Goal: Navigation & Orientation: Find specific page/section

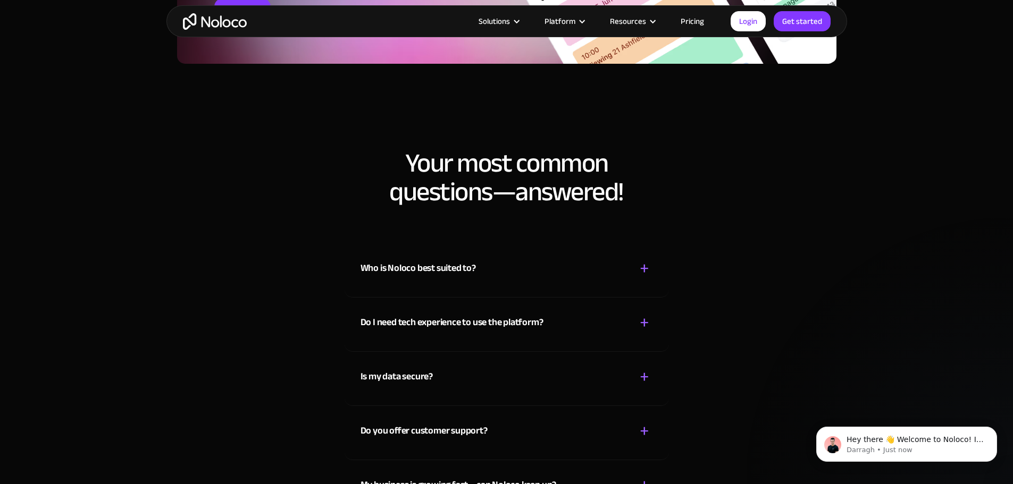
scroll to position [5476, 0]
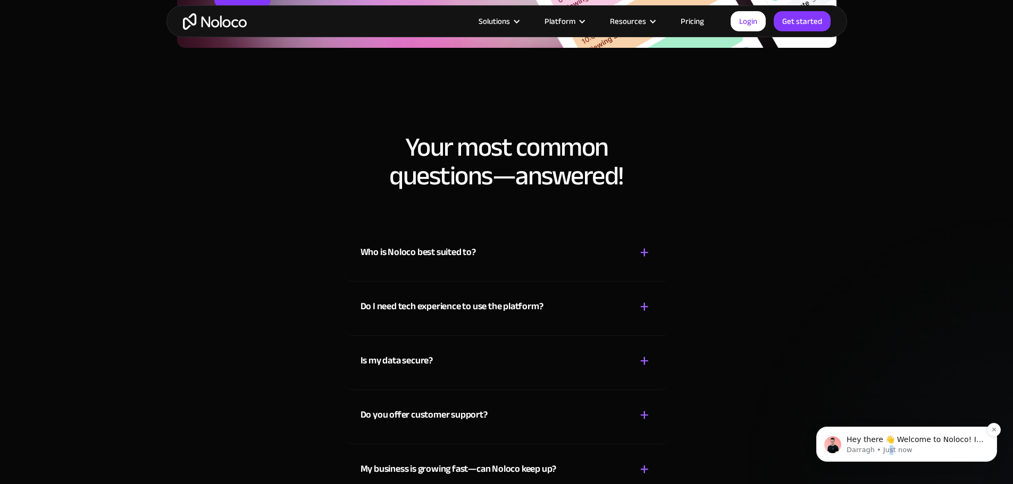
click at [886, 447] on p "Darragh • Just now" at bounding box center [914, 451] width 137 height 10
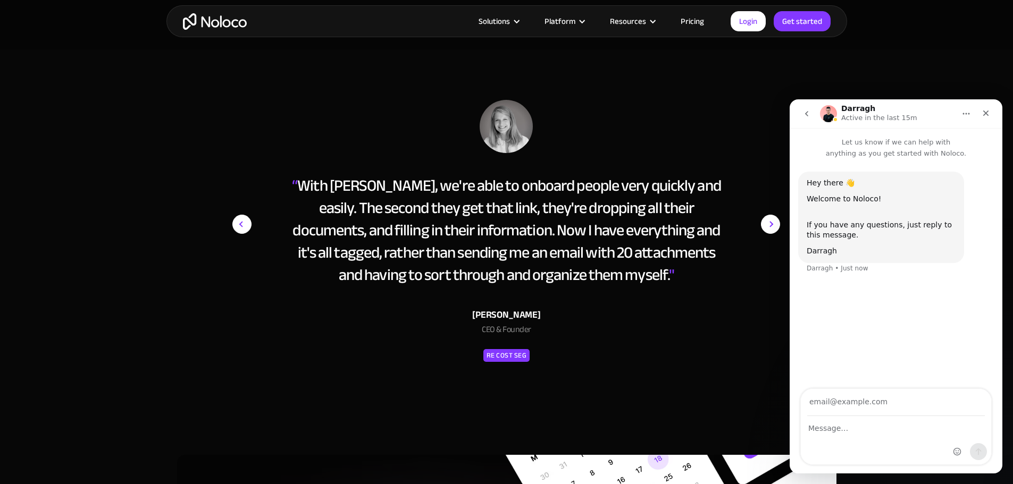
scroll to position [4785, 0]
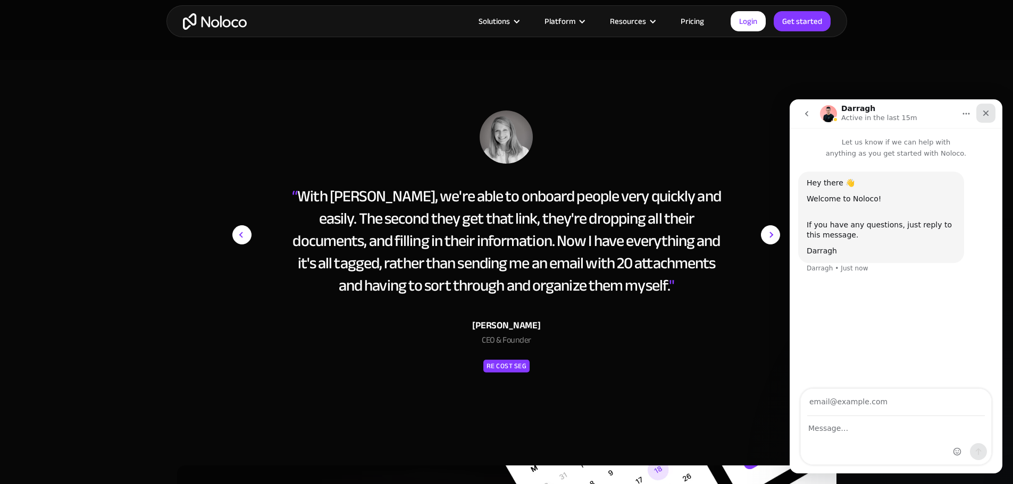
click at [982, 108] on div "Close" at bounding box center [985, 113] width 19 height 19
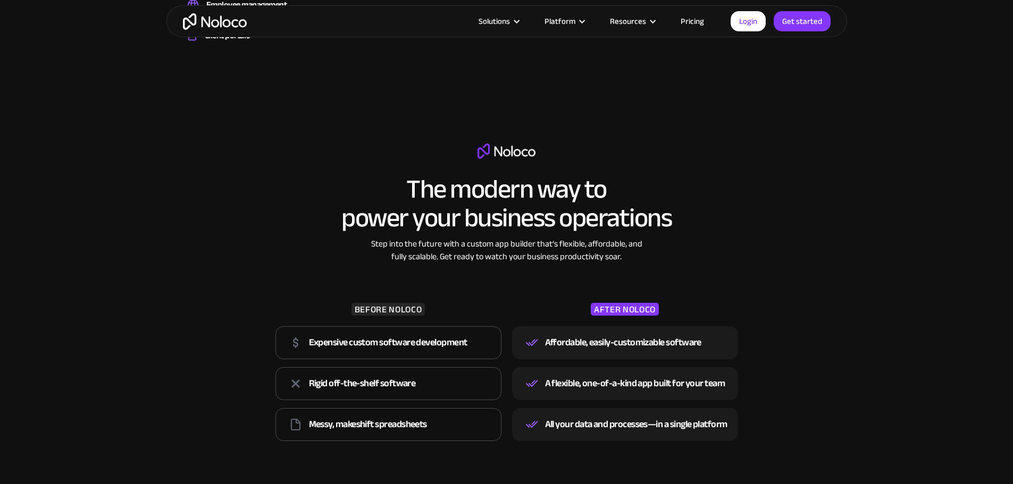
scroll to position [0, 0]
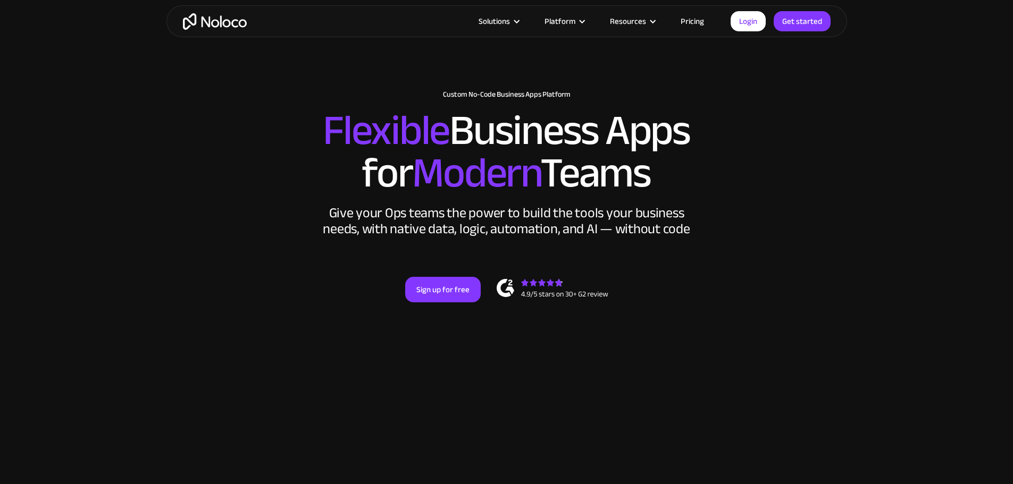
drag, startPoint x: 525, startPoint y: 303, endPoint x: 482, endPoint y: 64, distance: 242.1
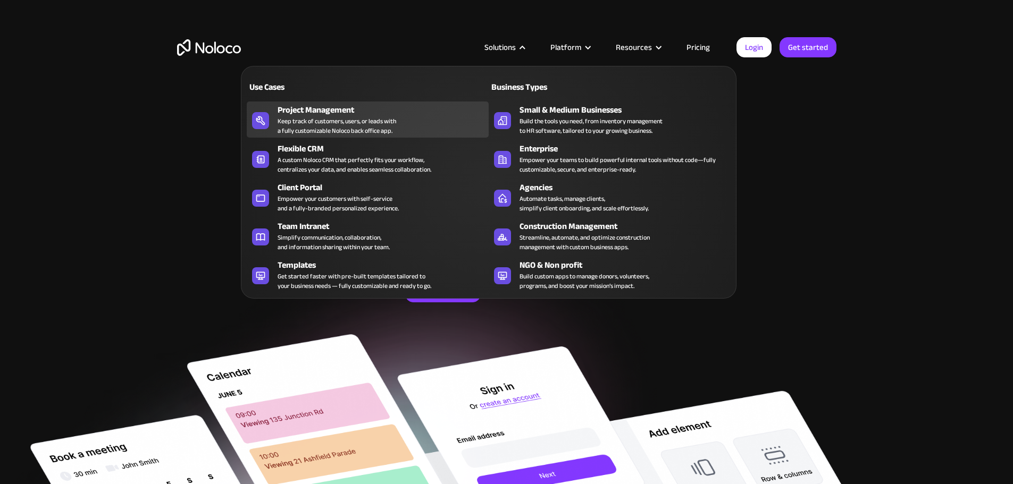
click at [343, 116] on div "Project Management" at bounding box center [386, 110] width 216 height 13
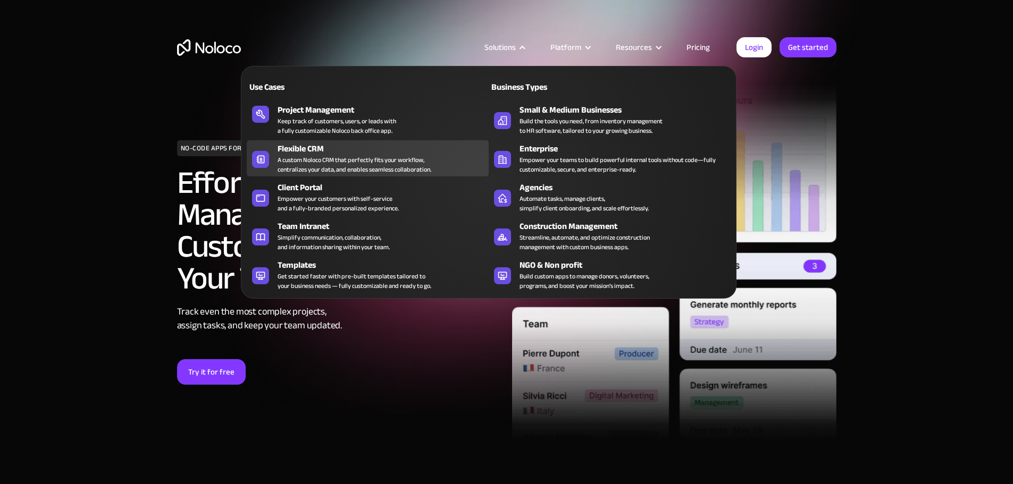
click at [334, 161] on div "A custom Noloco CRM that perfectly fits your workflow, centralizes your data, a…" at bounding box center [355, 164] width 154 height 19
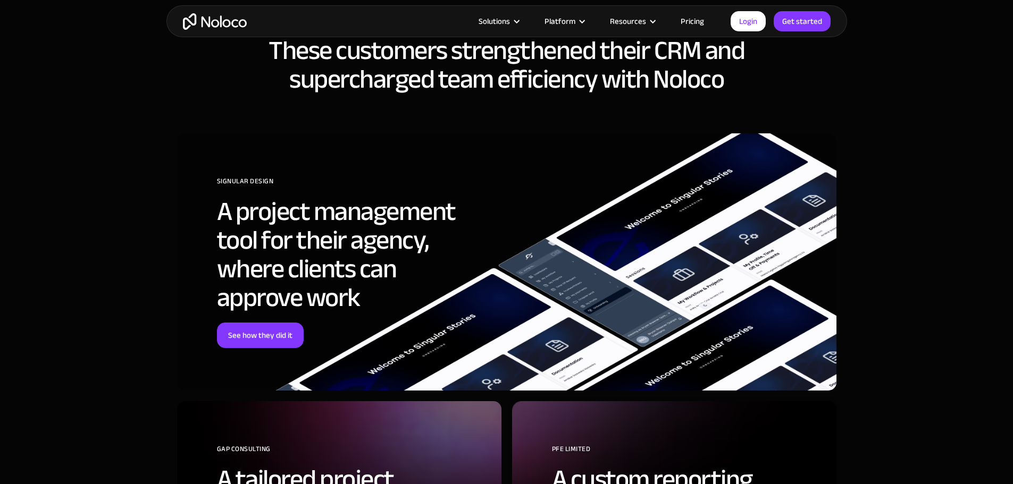
scroll to position [4545, 0]
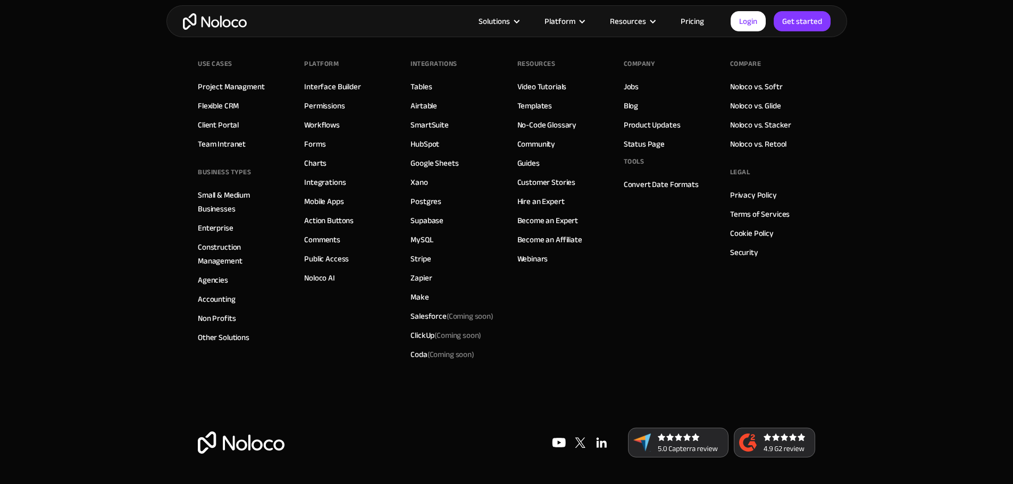
drag, startPoint x: 355, startPoint y: 131, endPoint x: 358, endPoint y: 356, distance: 225.4
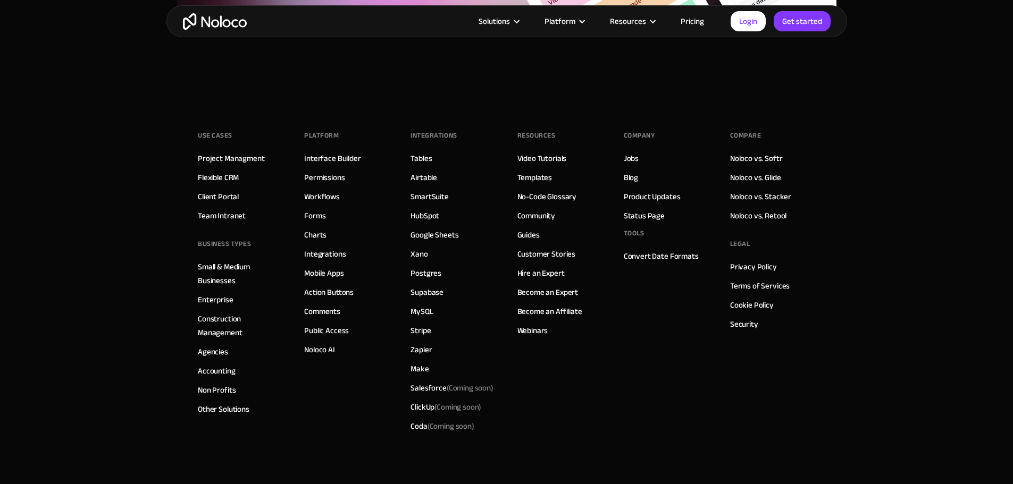
scroll to position [4492, 0]
